Goal: Task Accomplishment & Management: Manage account settings

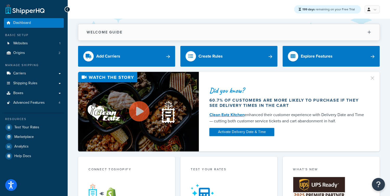
drag, startPoint x: 129, startPoint y: 34, endPoint x: 89, endPoint y: 33, distance: 39.8
click at [81, 32] on button "Welcome Guide" at bounding box center [228, 32] width 301 height 16
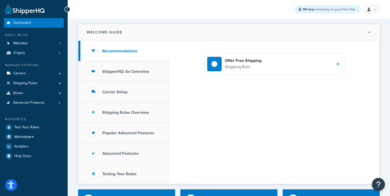
click at [91, 33] on h2 "Welcome Guide" at bounding box center [105, 32] width 36 height 4
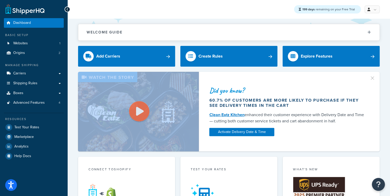
drag, startPoint x: 70, startPoint y: 51, endPoint x: 72, endPoint y: 89, distance: 38.3
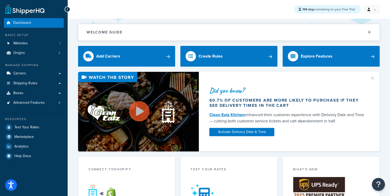
click at [36, 86] on span "Shipping Rules" at bounding box center [25, 83] width 24 height 4
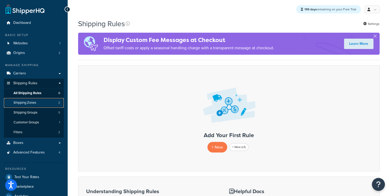
click at [41, 106] on link "Shipping Zones 2" at bounding box center [34, 103] width 60 height 10
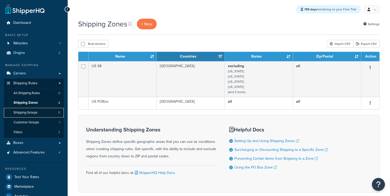
click at [40, 110] on link "Shipping Groups 5" at bounding box center [34, 113] width 60 height 10
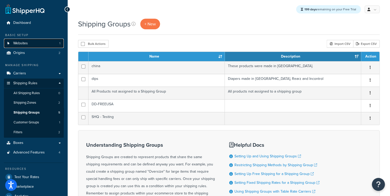
click at [37, 45] on link "Websites 1" at bounding box center [34, 44] width 60 height 10
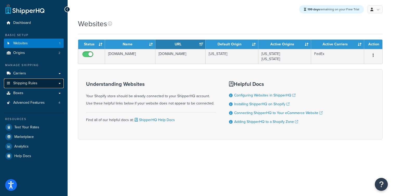
click at [38, 83] on link "Shipping Rules" at bounding box center [34, 84] width 60 height 10
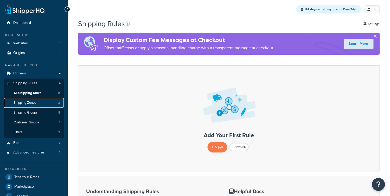
click at [41, 102] on link "Shipping Zones 2" at bounding box center [34, 103] width 60 height 10
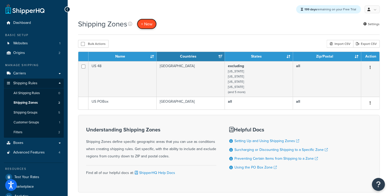
click at [151, 24] on span "+ New" at bounding box center [146, 24] width 11 height 6
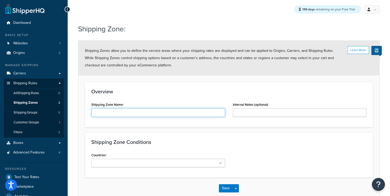
drag, startPoint x: 127, startPoint y: 113, endPoint x: 124, endPoint y: 115, distance: 3.6
click at [127, 113] on input "Shipping Zone Name" at bounding box center [158, 112] width 134 height 9
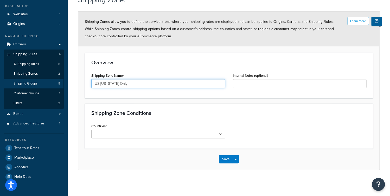
drag, startPoint x: 91, startPoint y: 84, endPoint x: 55, endPoint y: 84, distance: 35.3
click at [91, 84] on input "US [US_STATE] Only" at bounding box center [158, 83] width 134 height 9
type input "[US_STATE]"
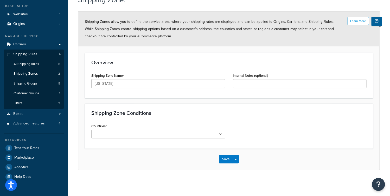
click at [274, 107] on div "Shipping Zone Conditions Countries All Countries ALL United States USA Afghanis…" at bounding box center [229, 126] width 288 height 45
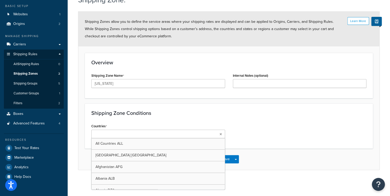
click at [160, 134] on ul at bounding box center [158, 134] width 134 height 9
type input "Uni"
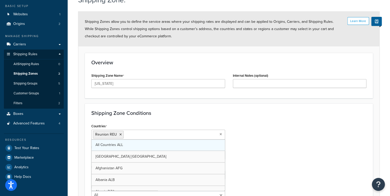
drag, startPoint x: 118, startPoint y: 160, endPoint x: 121, endPoint y: 141, distance: 19.2
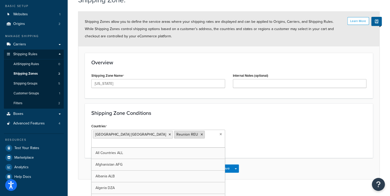
click at [200, 134] on icon at bounding box center [201, 134] width 2 height 3
click at [225, 105] on div "Shipping Zone Conditions Countries United States USA All Countries ALL Afghanis…" at bounding box center [229, 161] width 288 height 115
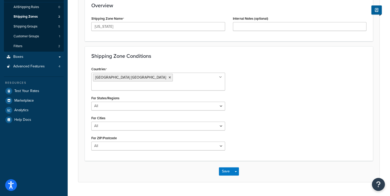
scroll to position [90, 0]
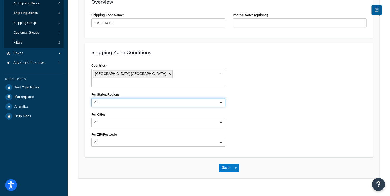
select select "including"
click option "Including" at bounding box center [0, 0] width 0 height 0
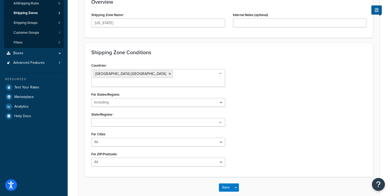
click at [115, 118] on ul at bounding box center [158, 122] width 134 height 9
type input "Texas"
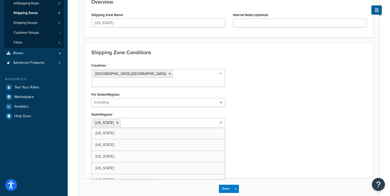
click at [237, 121] on div "Countries United States USA All Countries ALL Afghanistan AFG Albania ALB Alger…" at bounding box center [228, 117] width 283 height 110
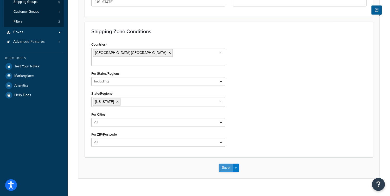
click at [220, 164] on button "Save" at bounding box center [226, 168] width 14 height 8
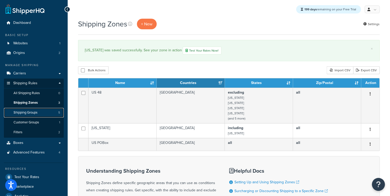
click at [28, 114] on span "Shipping Groups" at bounding box center [26, 113] width 24 height 4
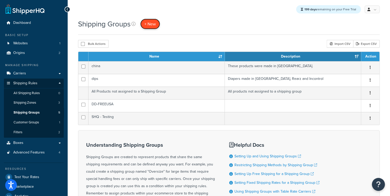
click at [153, 26] on span "+ New" at bounding box center [149, 24] width 11 height 6
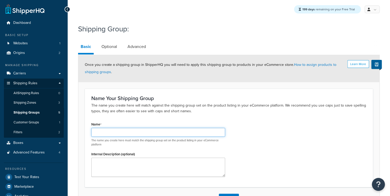
click at [105, 128] on input "Name" at bounding box center [158, 132] width 134 height 9
type input "Texas Only"
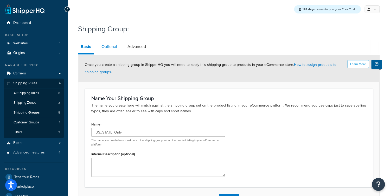
click at [107, 46] on link "Optional" at bounding box center [109, 47] width 21 height 12
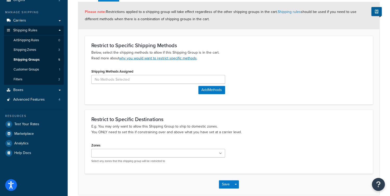
scroll to position [78, 0]
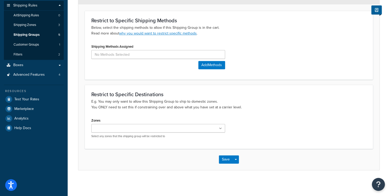
drag, startPoint x: 111, startPoint y: 139, endPoint x: 115, endPoint y: 132, distance: 8.3
click at [111, 139] on div "Zones US 48 Texas US POBox Select any zones that this shipping group will be re…" at bounding box center [157, 129] width 141 height 25
click at [115, 132] on input "Zones" at bounding box center [116, 129] width 46 height 6
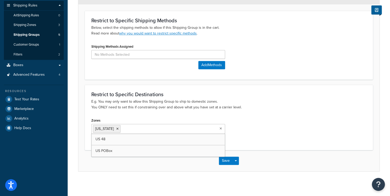
drag, startPoint x: 240, startPoint y: 150, endPoint x: 233, endPoint y: 155, distance: 8.2
click at [240, 150] on div "Save Save Dropdown Save and Edit Save and Duplicate Save and Create New" at bounding box center [228, 160] width 301 height 21
click at [224, 161] on button "Save" at bounding box center [226, 161] width 14 height 8
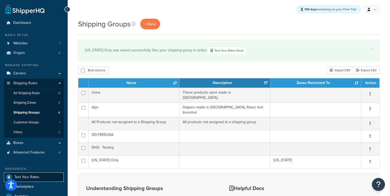
click at [27, 173] on link "Test Your Rates" at bounding box center [34, 177] width 60 height 9
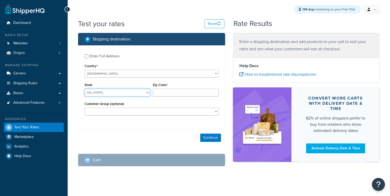
click at [84, 89] on select "[US_STATE] [US_STATE] [US_STATE] [US_STATE] [US_STATE] Armed Forces Americas Ar…" at bounding box center [116, 93] width 65 height 8
select select "[GEOGRAPHIC_DATA]"
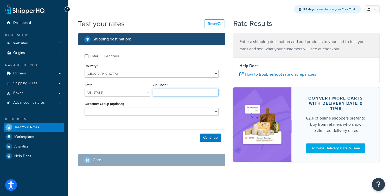
click at [163, 91] on input "Zip Code*" at bounding box center [185, 93] width 65 height 8
type input "78759"
click at [205, 136] on button "Continue" at bounding box center [210, 138] width 21 height 8
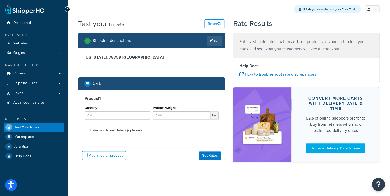
click at [124, 119] on div "Quantity*" at bounding box center [117, 113] width 68 height 19
click at [125, 118] on input "Quantity*" at bounding box center [116, 116] width 65 height 8
type input "1"
drag, startPoint x: 166, startPoint y: 115, endPoint x: 134, endPoint y: 126, distance: 33.8
click at [166, 115] on input "Product Weight*" at bounding box center [181, 116] width 57 height 8
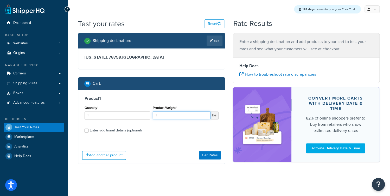
type input "1"
click at [116, 132] on div "Enter additional details (optional)" at bounding box center [116, 130] width 52 height 7
click at [88, 132] on input "Enter additional details (optional)" at bounding box center [86, 131] width 4 height 4
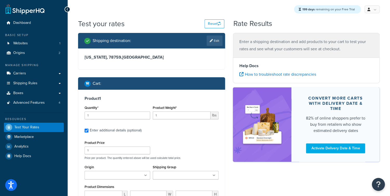
click at [140, 132] on div "Enter additional details (optional)" at bounding box center [116, 130] width 52 height 7
click at [88, 132] on input "Enter additional details (optional)" at bounding box center [86, 131] width 4 height 4
checkbox input "false"
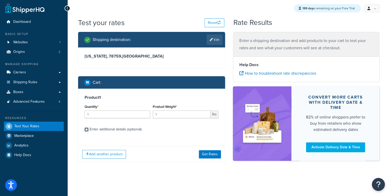
scroll to position [1, 0]
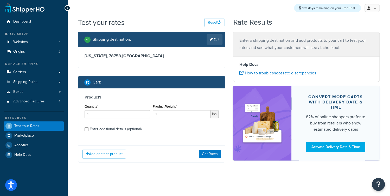
click at [217, 150] on div "Add another product Get Rates" at bounding box center [151, 154] width 146 height 17
click at [216, 152] on button "Get Rates" at bounding box center [210, 154] width 22 height 8
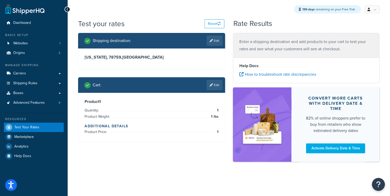
scroll to position [0, 0]
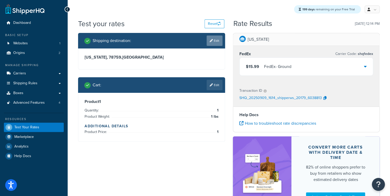
click at [213, 41] on link "Edit" at bounding box center [214, 41] width 16 height 10
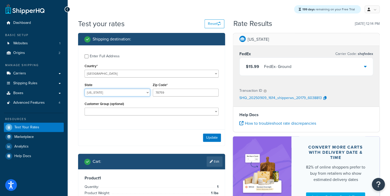
click at [84, 89] on select "Alabama Alaska American Samoa Arizona Arkansas Armed Forces Americas Armed Forc…" at bounding box center [116, 93] width 65 height 8
select select "CA"
click at [180, 93] on input "78759" at bounding box center [185, 93] width 65 height 8
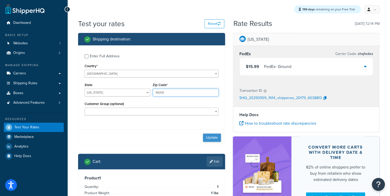
type input "90210"
click at [208, 138] on button "Update" at bounding box center [212, 138] width 18 height 8
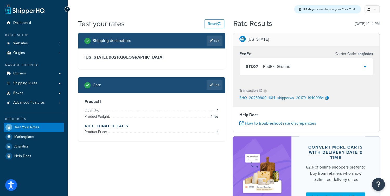
click at [215, 43] on link "Edit" at bounding box center [214, 41] width 16 height 10
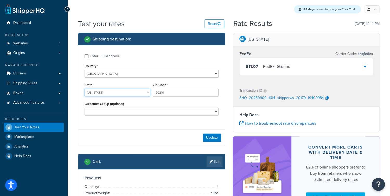
click at [84, 89] on select "Alabama Alaska American Samoa Arizona Arkansas Armed Forces Americas Armed Forc…" at bounding box center [116, 93] width 65 height 8
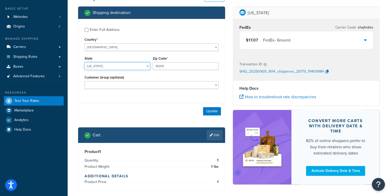
scroll to position [25, 0]
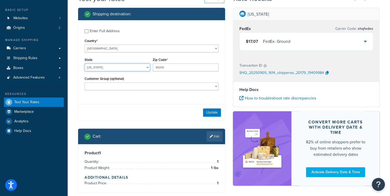
click at [84, 64] on select "Alabama Alaska American Samoa Arizona Arkansas Armed Forces Americas Armed Forc…" at bounding box center [116, 68] width 65 height 8
select select "CA"
click option "California" at bounding box center [0, 0] width 0 height 0
click at [212, 110] on button "Update" at bounding box center [212, 113] width 18 height 8
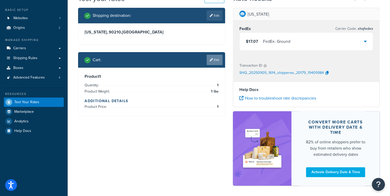
click at [221, 57] on link "Edit" at bounding box center [214, 60] width 16 height 10
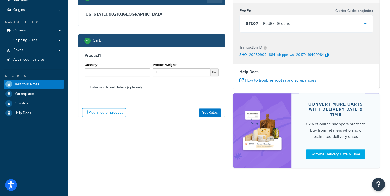
scroll to position [45, 0]
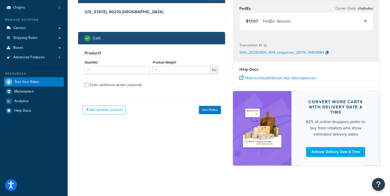
click at [98, 84] on div "Enter additional details (optional)" at bounding box center [116, 85] width 52 height 7
click at [88, 84] on input "Enter additional details (optional)" at bounding box center [86, 85] width 4 height 4
checkbox input "true"
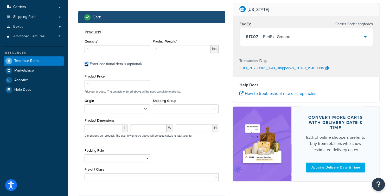
scroll to position [92, 0]
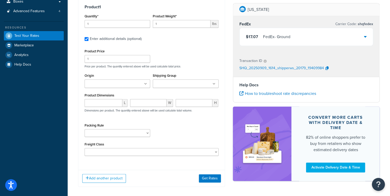
click at [180, 85] on input "Shipping Group" at bounding box center [177, 84] width 46 height 6
type input "te"
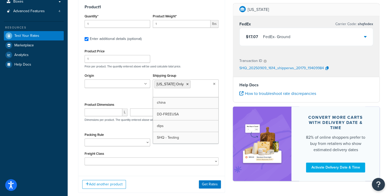
click at [220, 66] on div "Product 1 Quantity* 1 Product Weight* 1 lbs Enter additional details (optional)…" at bounding box center [151, 85] width 146 height 174
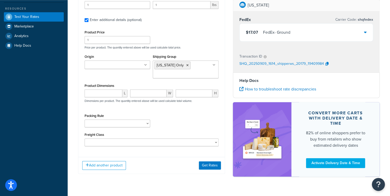
scroll to position [119, 0]
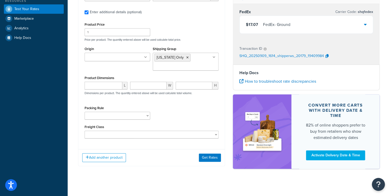
click at [205, 157] on div "Add another product Get Rates" at bounding box center [151, 157] width 146 height 17
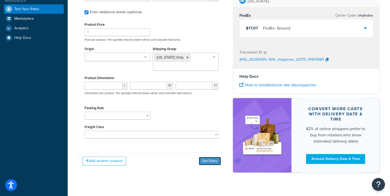
click at [204, 165] on button "Get Rates" at bounding box center [210, 161] width 22 height 8
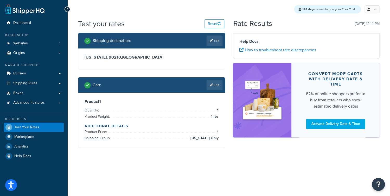
scroll to position [0, 0]
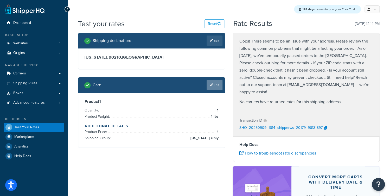
click at [219, 84] on link "Edit" at bounding box center [214, 85] width 16 height 10
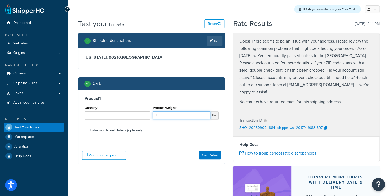
click at [177, 117] on input "1" at bounding box center [181, 116] width 57 height 8
click at [130, 130] on div "Enter additional details (optional)" at bounding box center [116, 130] width 52 height 7
click at [88, 130] on input "Enter additional details (optional)" at bounding box center [86, 131] width 4 height 4
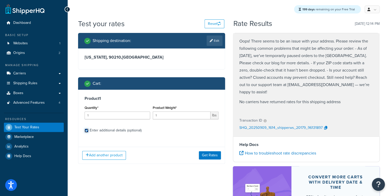
checkbox input "true"
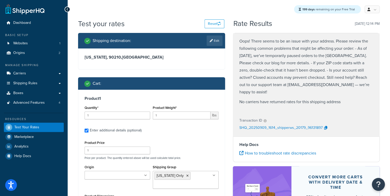
click at [134, 59] on h3 "California, 90210 , United States" at bounding box center [151, 57] width 134 height 5
click at [217, 41] on link "Edit" at bounding box center [214, 41] width 16 height 10
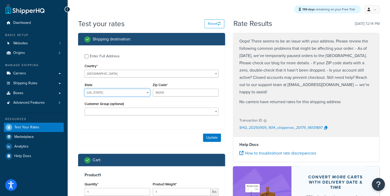
click at [84, 89] on select "Alabama Alaska American Samoa Arizona Arkansas Armed Forces Americas Armed Forc…" at bounding box center [116, 93] width 65 height 8
click at [178, 94] on input "90210" at bounding box center [185, 93] width 65 height 8
click at [84, 89] on select "Alabama Alaska American Samoa Arizona Arkansas Armed Forces Americas Armed Forc…" at bounding box center [116, 93] width 65 height 8
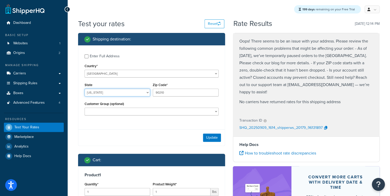
select select "TX"
click at [189, 96] on input "90210" at bounding box center [185, 93] width 65 height 8
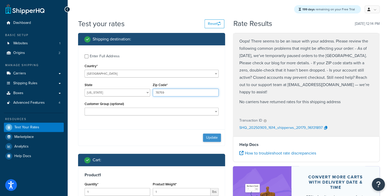
type input "78759"
click at [216, 140] on button "Update" at bounding box center [212, 138] width 18 height 8
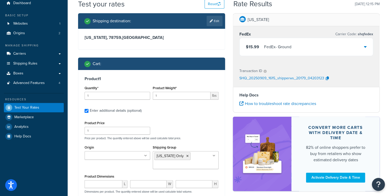
scroll to position [8, 0]
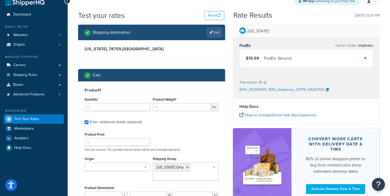
click at [147, 55] on div "Texas, 78759 , United States" at bounding box center [151, 50] width 146 height 21
drag, startPoint x: 143, startPoint y: 51, endPoint x: 95, endPoint y: 49, distance: 47.9
click at [95, 49] on h3 "Texas, 78759 , United States" at bounding box center [151, 49] width 134 height 5
click at [101, 52] on h3 "Texas, 78759 , United States" at bounding box center [151, 49] width 134 height 5
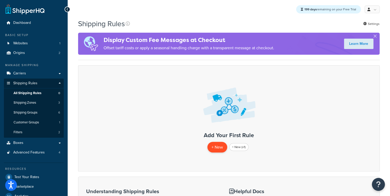
click at [216, 148] on p "+ New" at bounding box center [217, 147] width 20 height 11
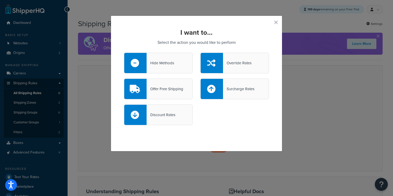
click at [168, 70] on div "Hide Methods" at bounding box center [158, 63] width 69 height 21
click at [0, 0] on input "Hide Methods" at bounding box center [0, 0] width 0 height 0
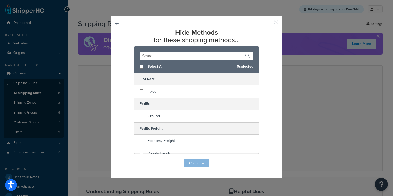
drag, startPoint x: 155, startPoint y: 69, endPoint x: 159, endPoint y: 74, distance: 5.9
click at [155, 69] on span "Select All" at bounding box center [190, 66] width 85 height 7
checkbox input "true"
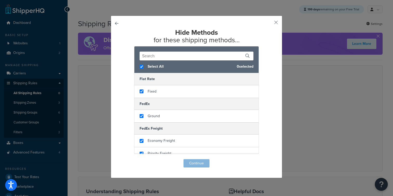
checkbox input "true"
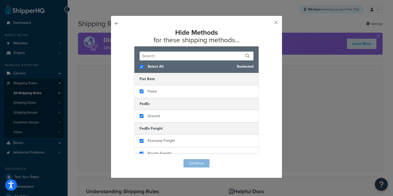
checkbox input "true"
click at [194, 163] on button "Continue" at bounding box center [197, 164] width 26 height 8
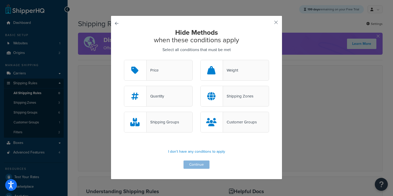
click at [171, 125] on div "Shipping Groups" at bounding box center [163, 122] width 32 height 7
click at [0, 0] on input "Shipping Groups" at bounding box center [0, 0] width 0 height 0
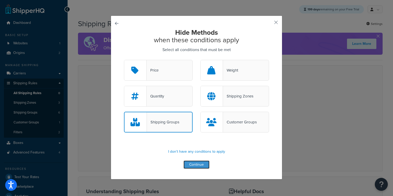
click at [191, 165] on button "Continue" at bounding box center [197, 165] width 26 height 8
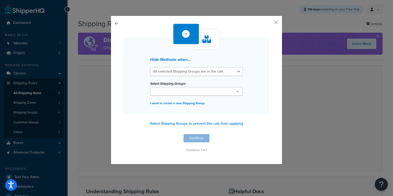
click at [117, 22] on div "Hide Methods when... All selected Shipping Groups are in the cart Any selected …" at bounding box center [197, 90] width 172 height 149
click at [124, 134] on button "button" at bounding box center [124, 134] width 0 height 0
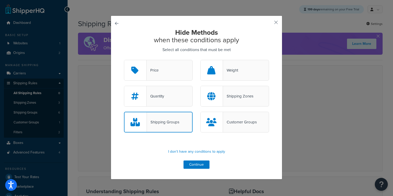
click at [230, 100] on div "Shipping Zones" at bounding box center [238, 96] width 30 height 7
click at [0, 0] on input "Shipping Zones" at bounding box center [0, 0] width 0 height 0
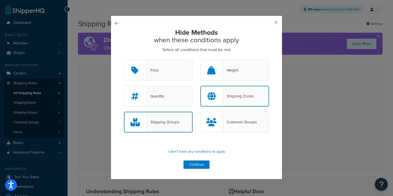
click at [194, 172] on div "Hide Methods when these conditions apply Select all conditions that must be met…" at bounding box center [197, 98] width 172 height 164
click at [194, 166] on button "Continue" at bounding box center [197, 165] width 26 height 8
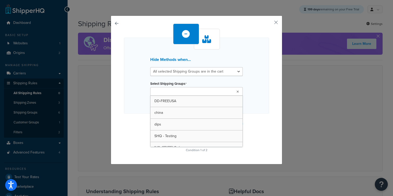
click at [189, 89] on input "Select Shipping Groups" at bounding box center [175, 92] width 46 height 6
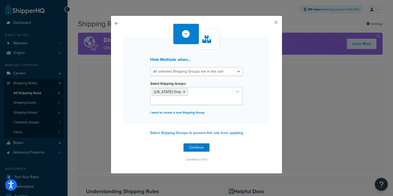
click at [129, 129] on div "Hide Methods when... All selected Shipping Groups are in the cart Any selected …" at bounding box center [196, 94] width 145 height 140
click at [193, 144] on button "Continue" at bounding box center [197, 148] width 26 height 8
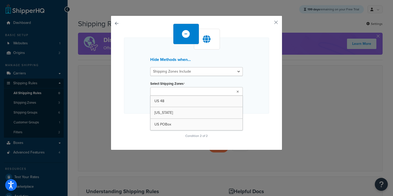
click at [186, 93] on input "Select Shipping Zones" at bounding box center [175, 92] width 46 height 6
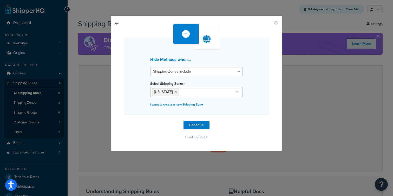
drag, startPoint x: 136, startPoint y: 107, endPoint x: 144, endPoint y: 113, distance: 8.9
click at [137, 108] on div "Hide Methods when... Shipping Zones Include Shipping Zones Do Not Include Selec…" at bounding box center [196, 76] width 145 height 77
click at [201, 127] on button "Continue" at bounding box center [197, 125] width 26 height 8
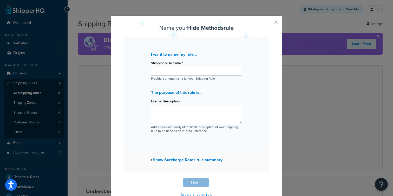
click at [159, 76] on div "Shipping Rule name * Provide a unique name for your Shipping Rule" at bounding box center [196, 70] width 91 height 21
click at [162, 69] on input "Shipping Rule name *" at bounding box center [196, 71] width 91 height 9
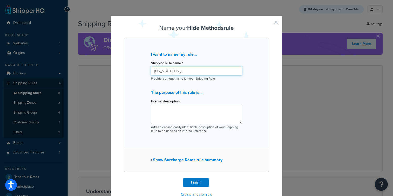
type input "[US_STATE] Only"
click at [196, 178] on div "Name your Hide Methods rule I want to name my rule... Shipping Rule name * Texa…" at bounding box center [196, 112] width 145 height 174
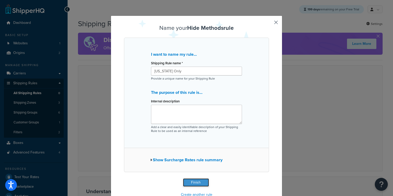
click at [194, 182] on button "Finish" at bounding box center [196, 183] width 26 height 8
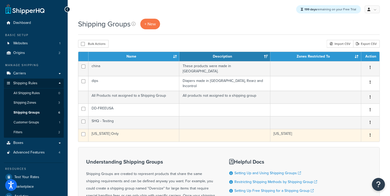
click at [116, 129] on td "[US_STATE] Only" at bounding box center [133, 135] width 91 height 13
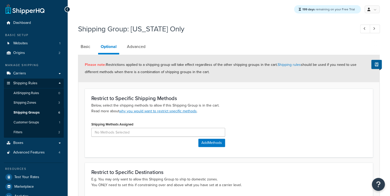
scroll to position [79, 0]
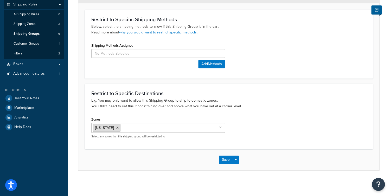
click at [105, 127] on li "[US_STATE]" at bounding box center [107, 128] width 28 height 8
click at [116, 128] on icon at bounding box center [117, 128] width 2 height 3
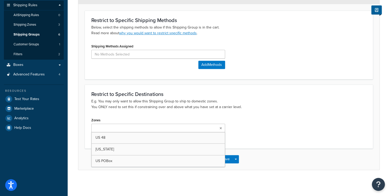
scroll to position [78, 0]
click at [235, 134] on div "Zones US 48 [US_STATE] [GEOGRAPHIC_DATA] POBox Select any zones that this shipp…" at bounding box center [228, 129] width 283 height 25
click at [225, 157] on button "Save" at bounding box center [226, 160] width 14 height 8
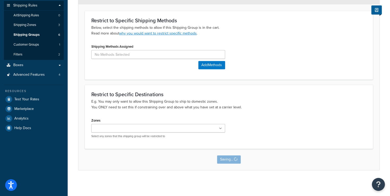
scroll to position [0, 0]
